Goal: Information Seeking & Learning: Learn about a topic

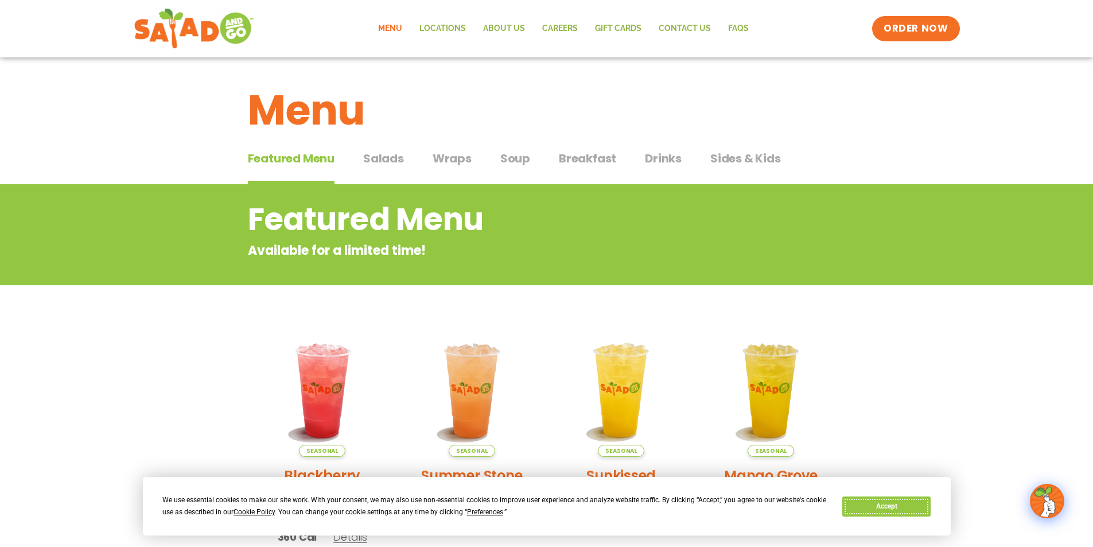
click at [908, 508] on button "Accept" at bounding box center [886, 506] width 88 height 20
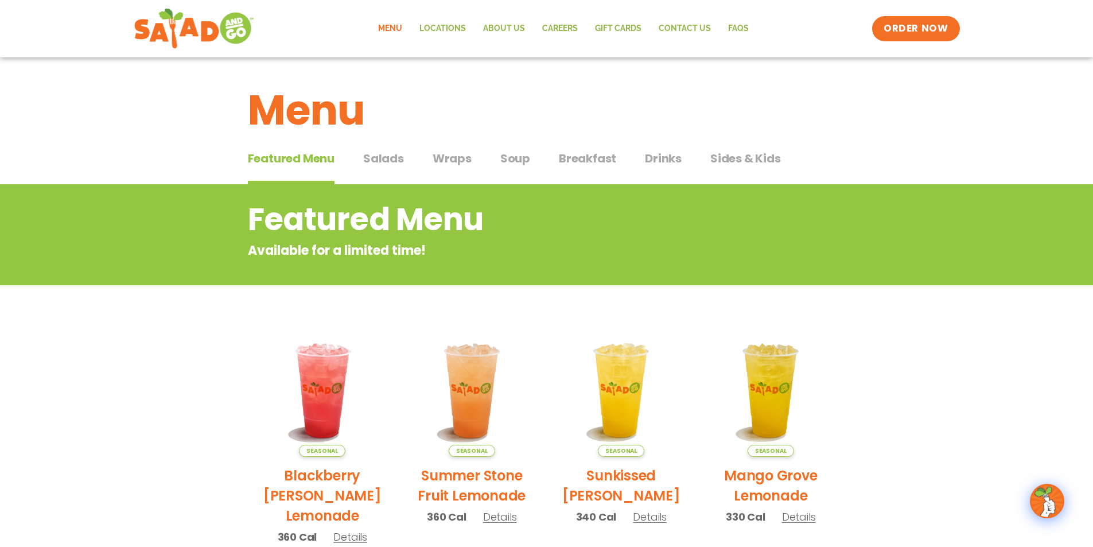
click at [368, 170] on button "Salads Salads" at bounding box center [383, 167] width 41 height 35
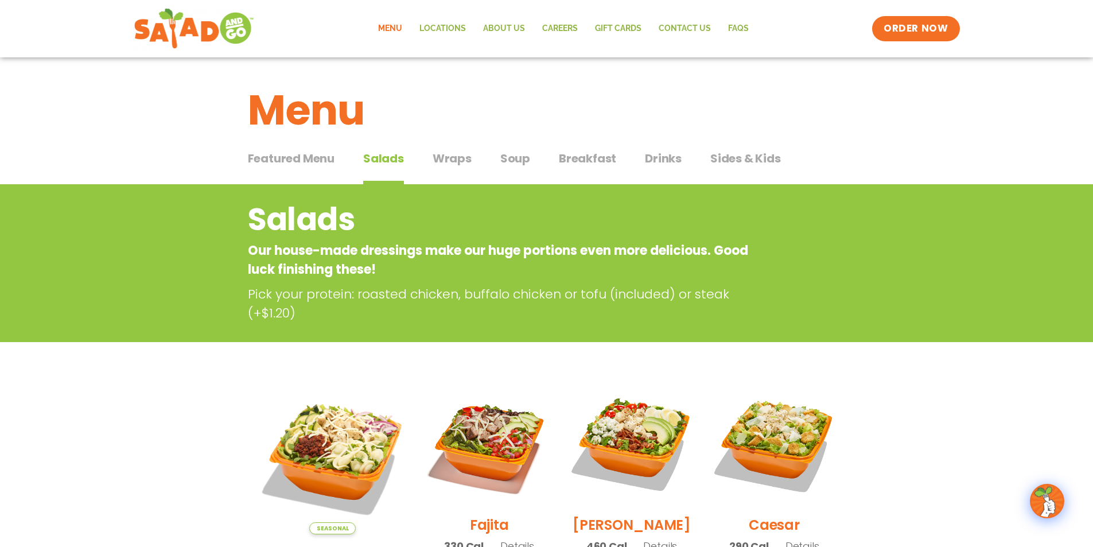
click at [445, 159] on span "Wraps" at bounding box center [452, 158] width 39 height 17
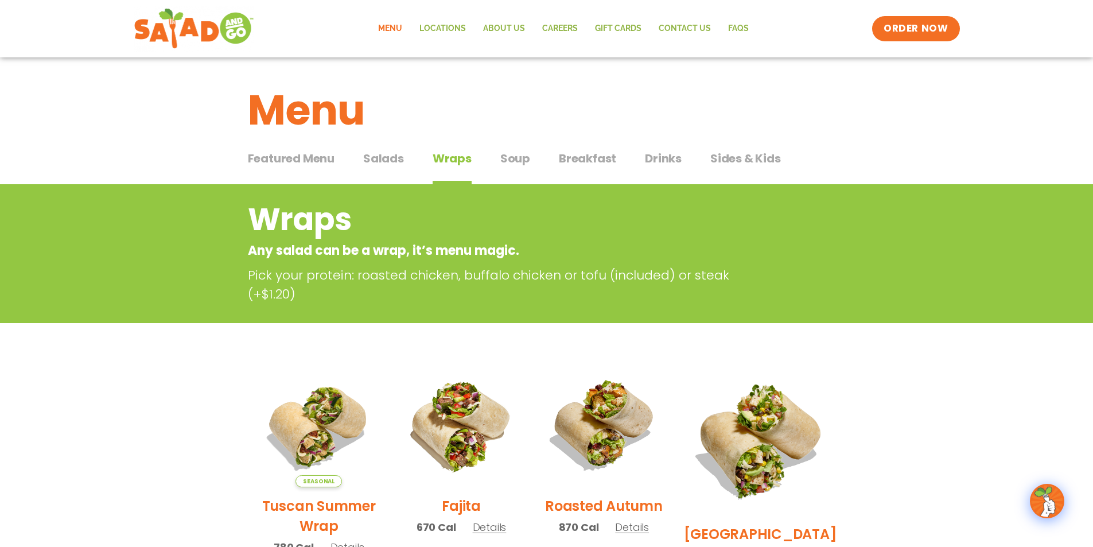
click at [388, 165] on span "Salads" at bounding box center [383, 158] width 41 height 17
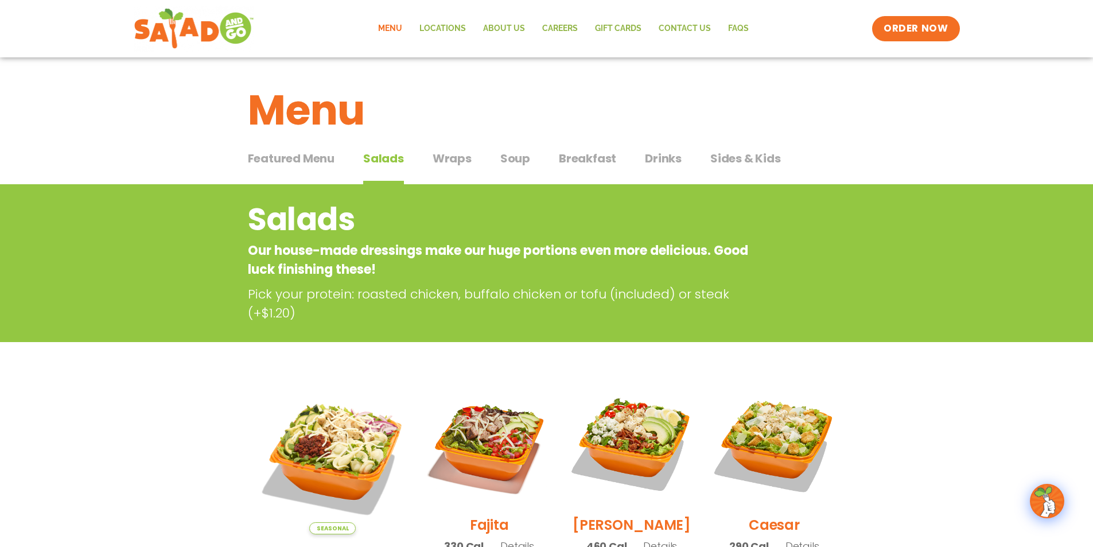
scroll to position [115, 0]
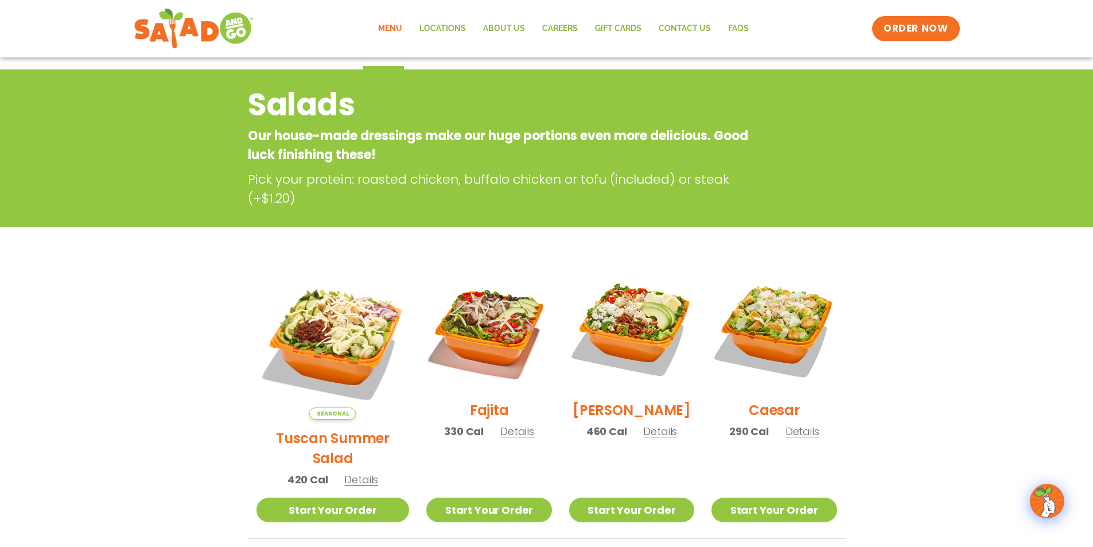
click at [340, 428] on h2 "Tuscan Summer Salad" at bounding box center [332, 448] width 153 height 40
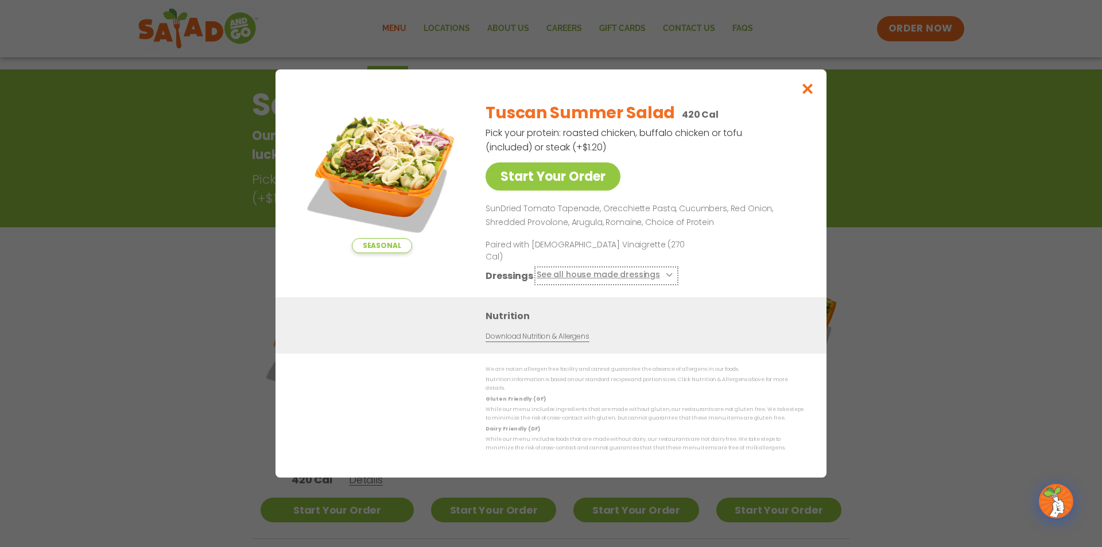
click at [661, 276] on button "See all house made dressings" at bounding box center [605, 275] width 139 height 14
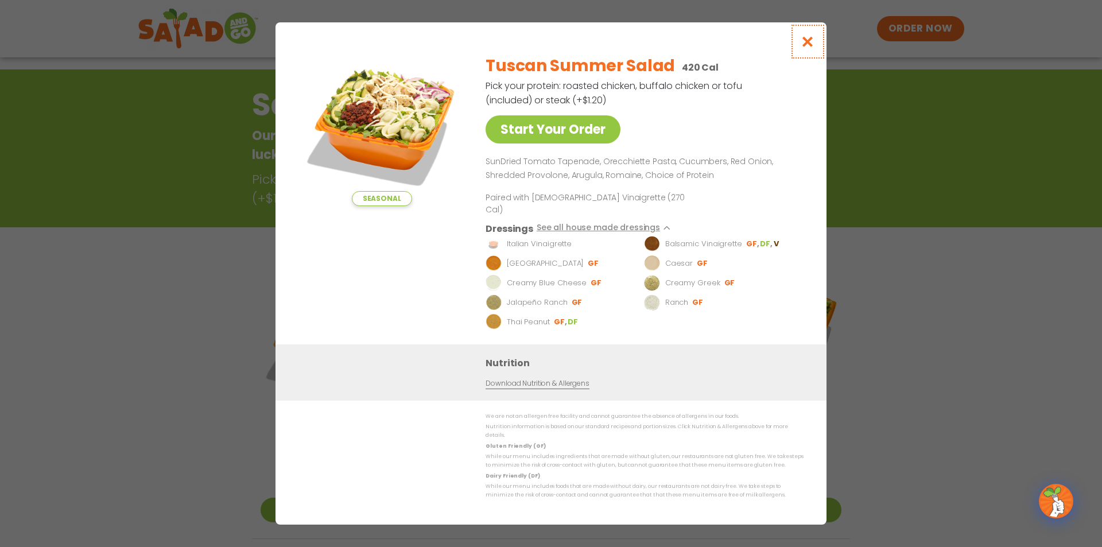
click at [801, 47] on icon "Close modal" at bounding box center [807, 42] width 14 height 12
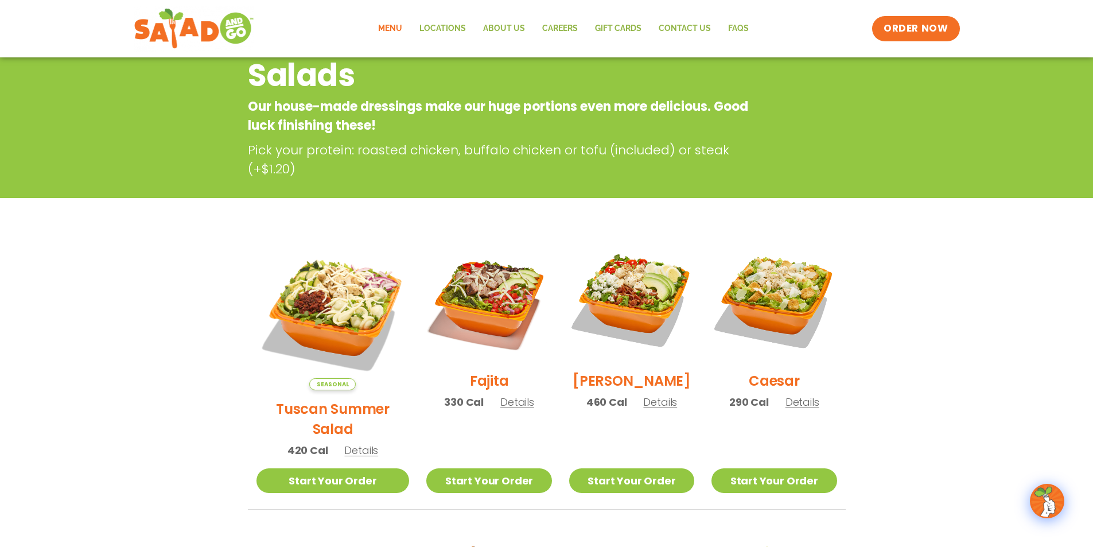
scroll to position [184, 0]
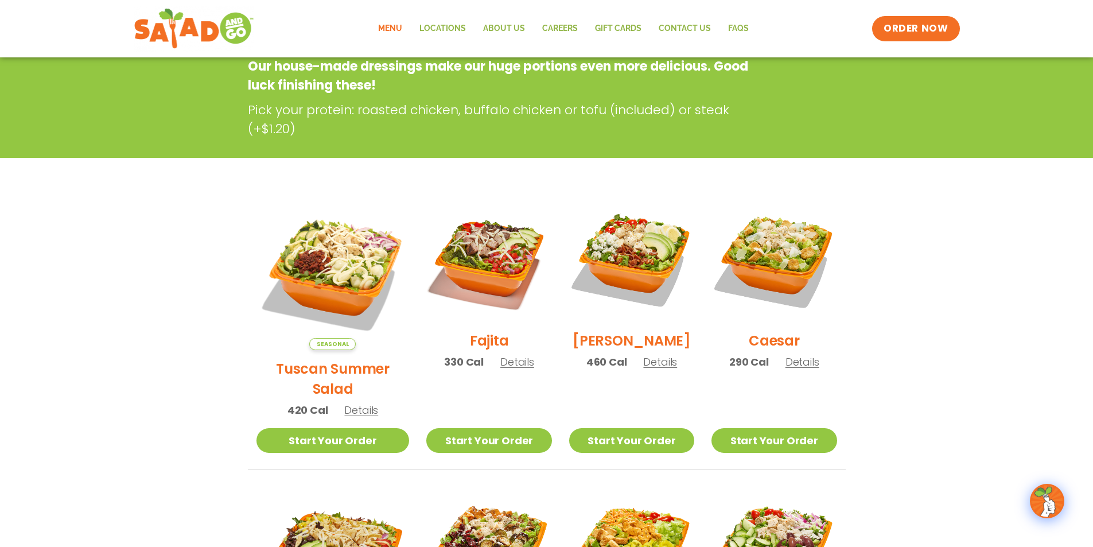
click at [515, 369] on span "Details" at bounding box center [517, 362] width 34 height 14
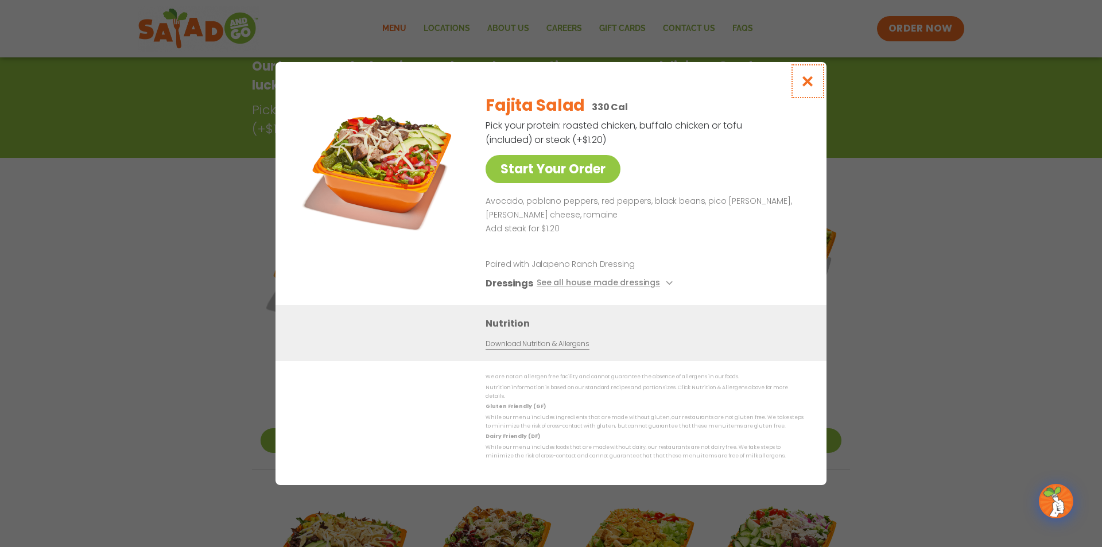
click at [811, 94] on button "Close modal" at bounding box center [807, 81] width 37 height 38
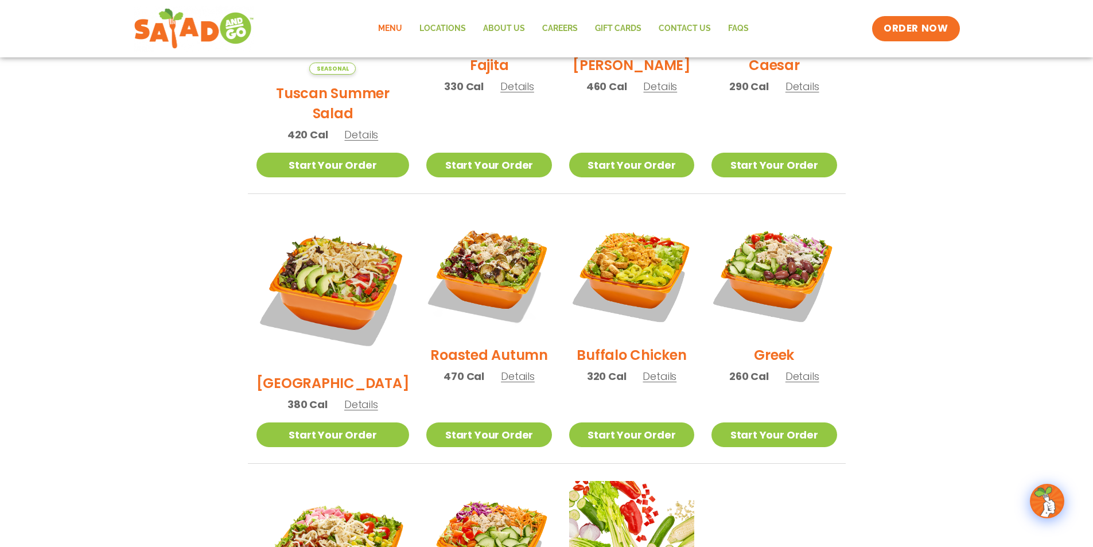
scroll to position [459, 0]
